Goal: Transaction & Acquisition: Book appointment/travel/reservation

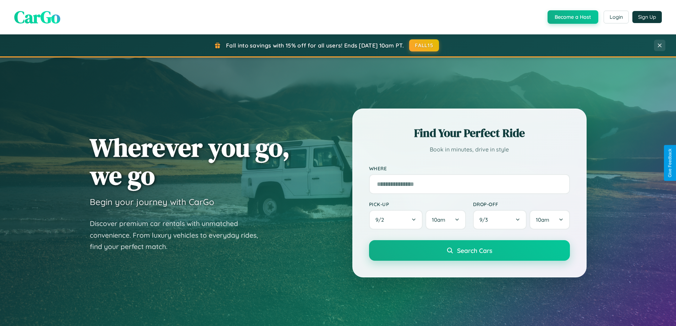
scroll to position [306, 0]
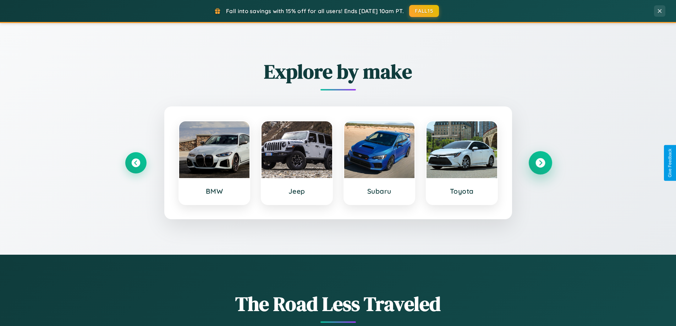
click at [540, 163] on icon at bounding box center [540, 163] width 10 height 10
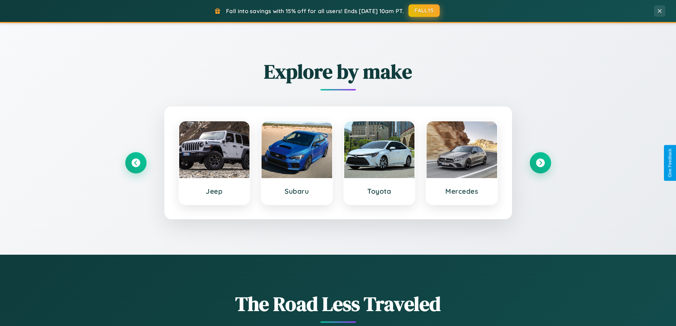
click at [424, 11] on button "FALL15" at bounding box center [423, 10] width 31 height 13
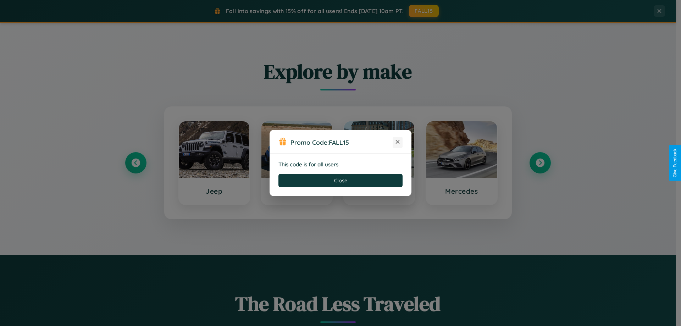
click at [398, 142] on icon at bounding box center [397, 141] width 7 height 7
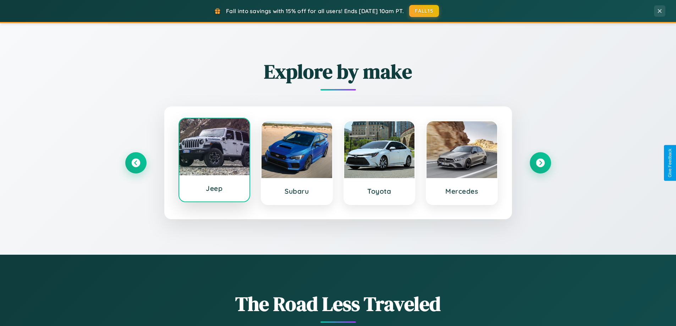
click at [214, 160] on div at bounding box center [214, 147] width 71 height 57
